Goal: Task Accomplishment & Management: Manage account settings

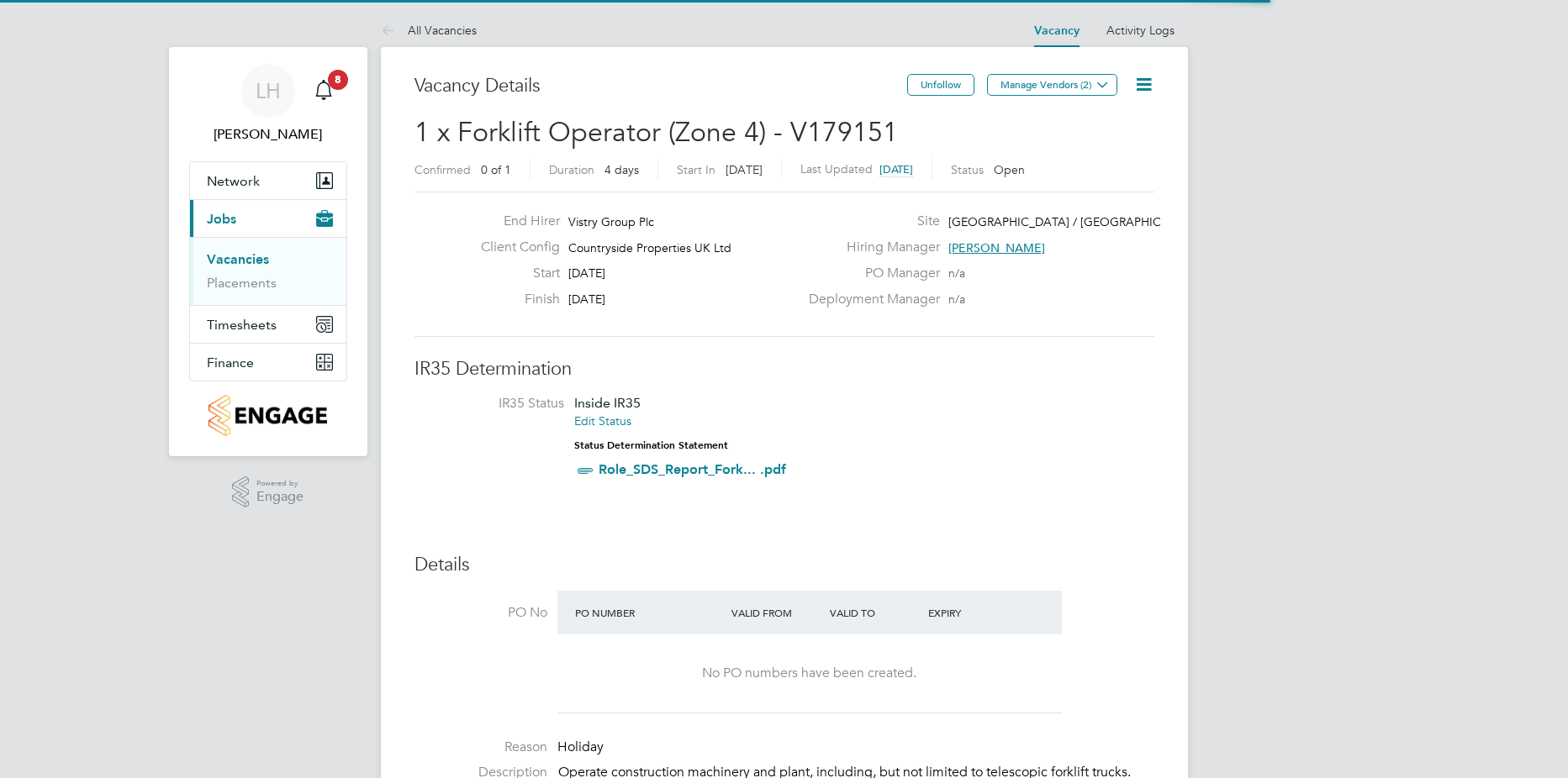
scroll to position [50, 117]
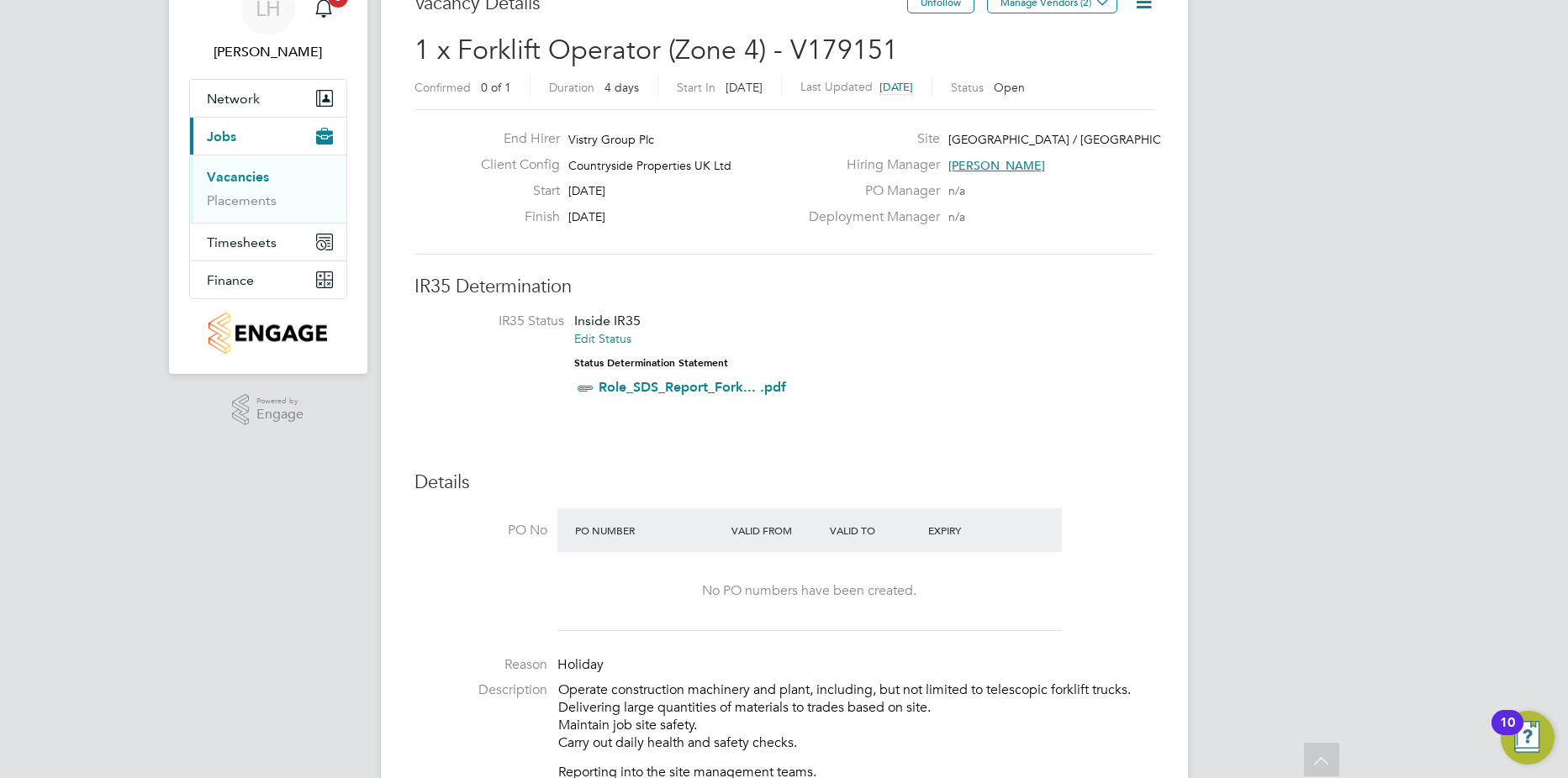
scroll to position [0, 0]
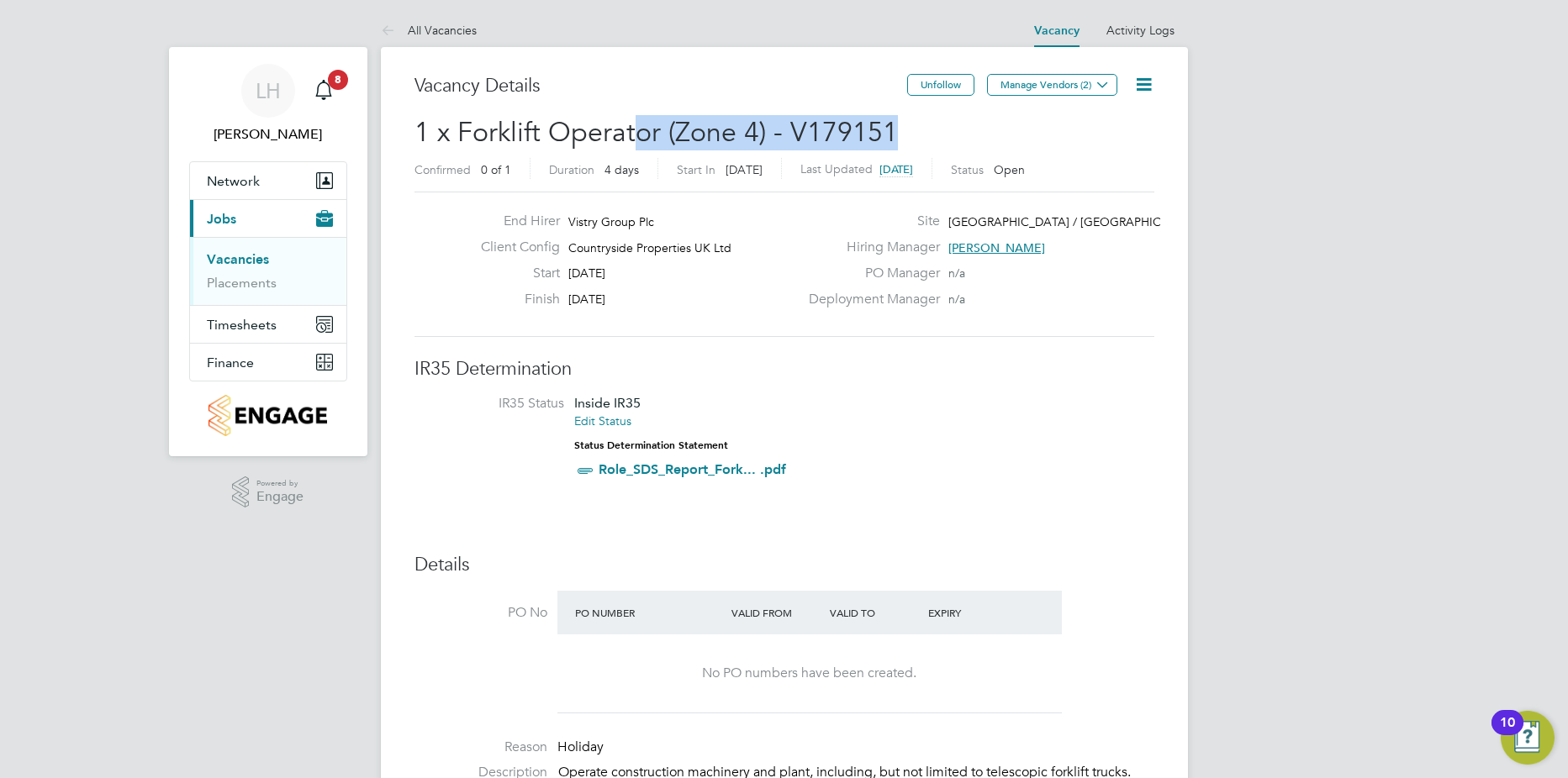
drag, startPoint x: 635, startPoint y: 127, endPoint x: 960, endPoint y: 119, distance: 325.1
click at [958, 119] on h2 "1 x Forklift Operator (Zone 4) - V179151 Confirmed 0 of 1 Duration 4 days Start…" at bounding box center [784, 150] width 740 height 70
click at [960, 119] on h2 "1 x Forklift Operator (Zone 4) - V179151 Confirmed 0 of 1 Duration 4 days Start…" at bounding box center [784, 150] width 740 height 70
drag, startPoint x: 721, startPoint y: 169, endPoint x: 757, endPoint y: 167, distance: 36.1
click at [757, 167] on div "Start [DATE][DATE]" at bounding box center [719, 170] width 86 height 15
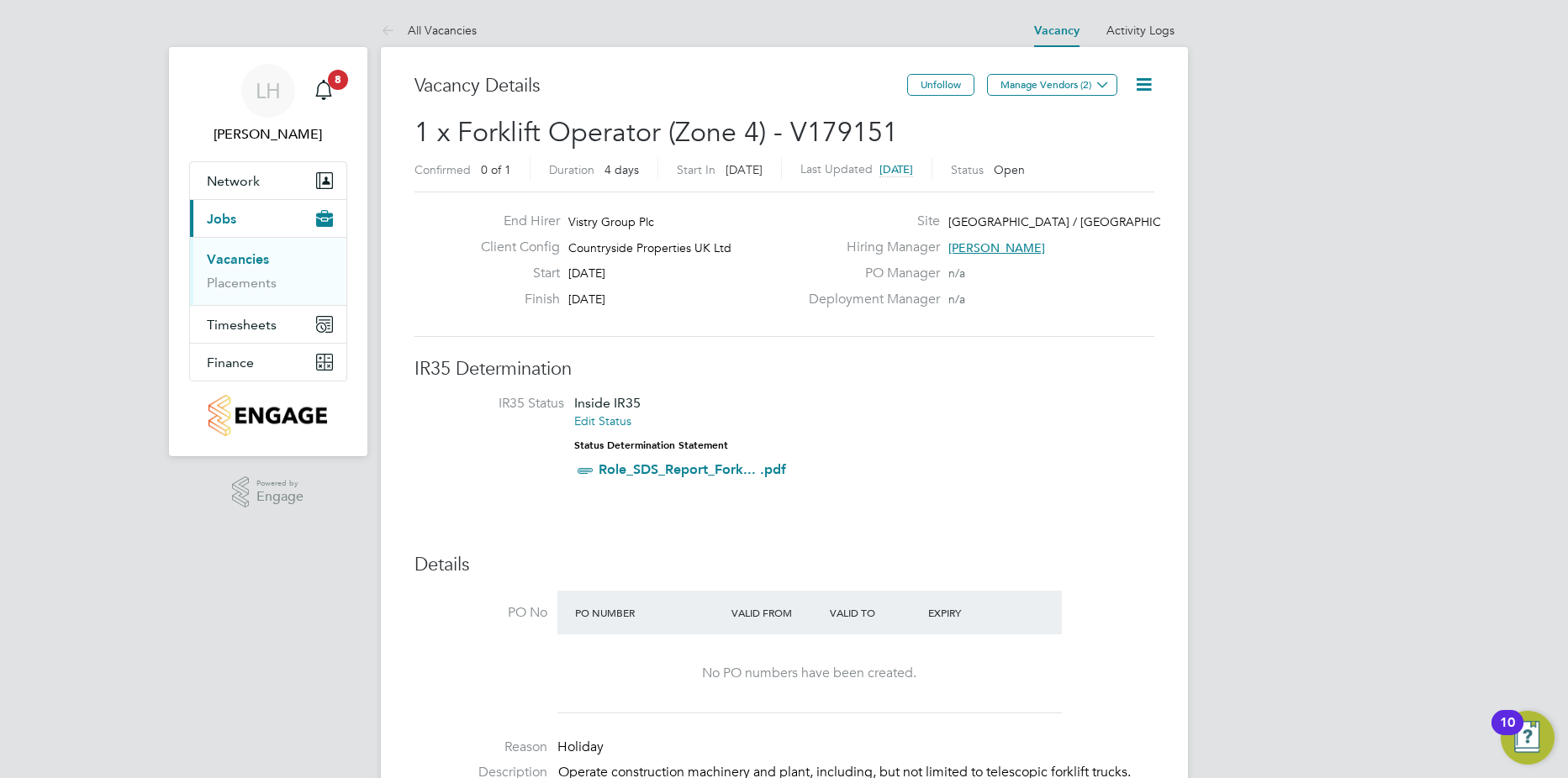
drag, startPoint x: 757, startPoint y: 167, endPoint x: 706, endPoint y: 117, distance: 71.4
click at [706, 117] on span "1 x Forklift Operator (Zone 4) - V179151" at bounding box center [656, 132] width 484 height 33
click at [1150, 79] on icon at bounding box center [1143, 84] width 21 height 21
click at [1112, 121] on li "Edit Vacancy e" at bounding box center [1103, 125] width 98 height 23
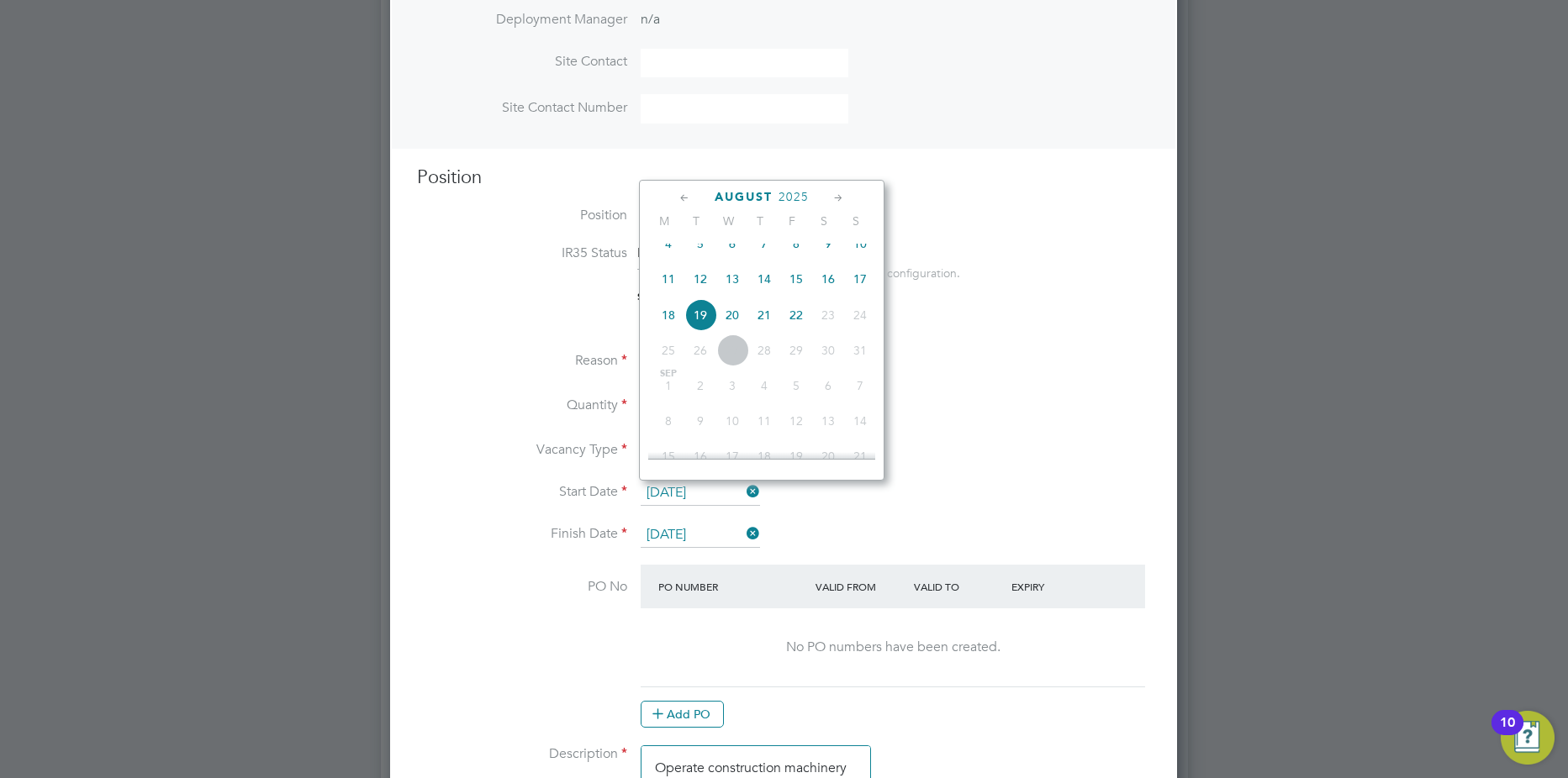
click at [714, 495] on input "[DATE]" at bounding box center [700, 493] width 119 height 25
drag, startPoint x: 1259, startPoint y: 263, endPoint x: 1221, endPoint y: 235, distance: 47.2
click at [1260, 264] on div at bounding box center [784, 389] width 1568 height 778
